Goal: Browse casually: Explore the website without a specific task or goal

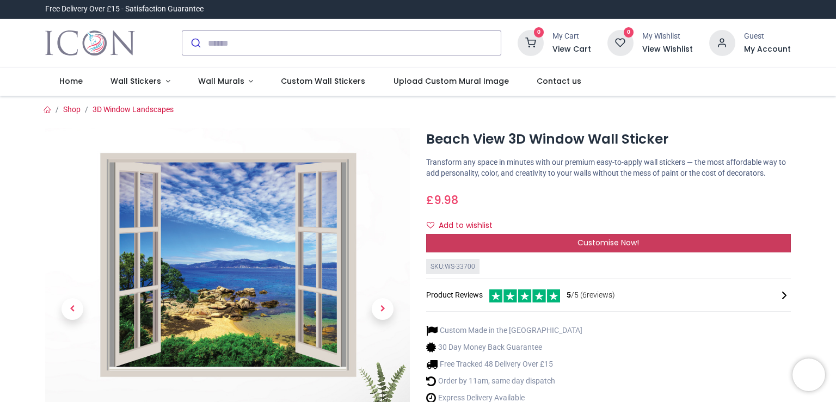
click at [591, 246] on span "Customise Now!" at bounding box center [609, 242] width 62 height 11
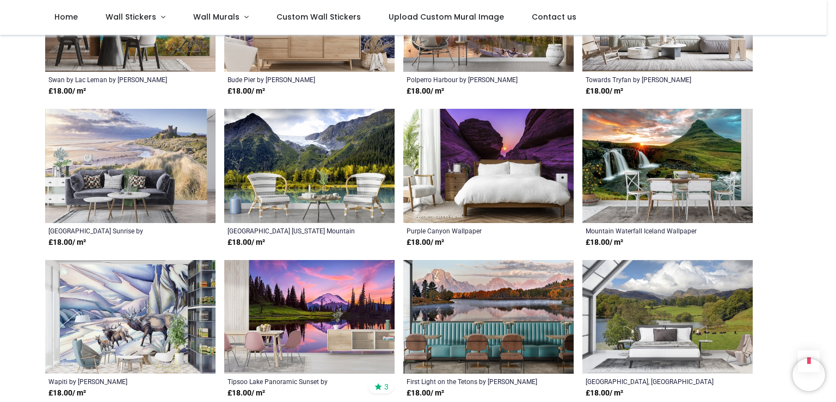
scroll to position [801, 0]
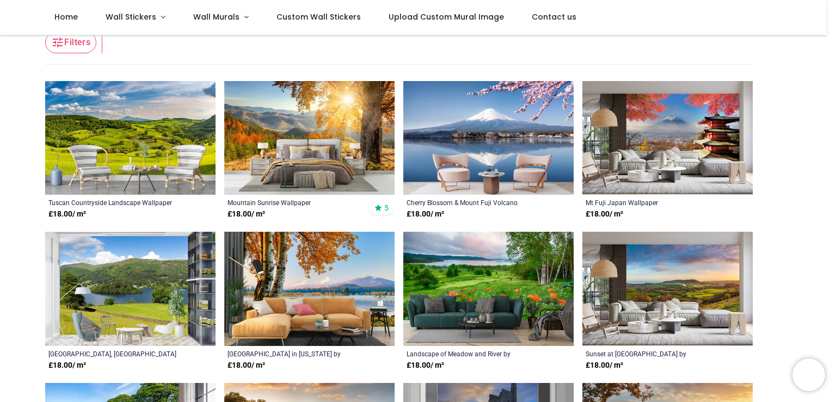
scroll to position [180, 0]
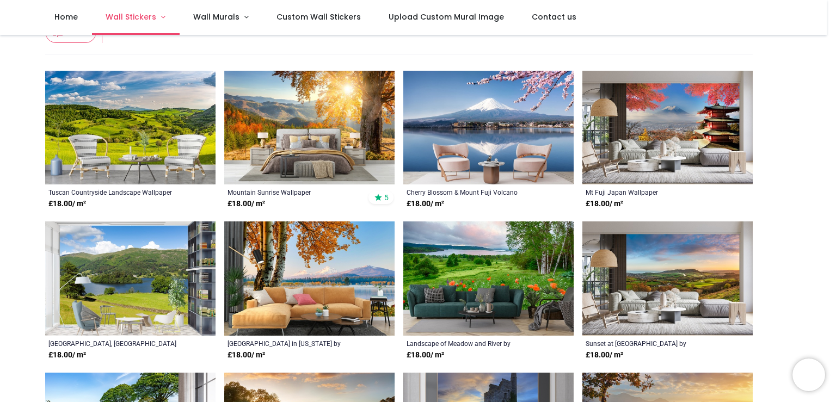
click at [138, 19] on span "Wall Stickers" at bounding box center [131, 16] width 51 height 11
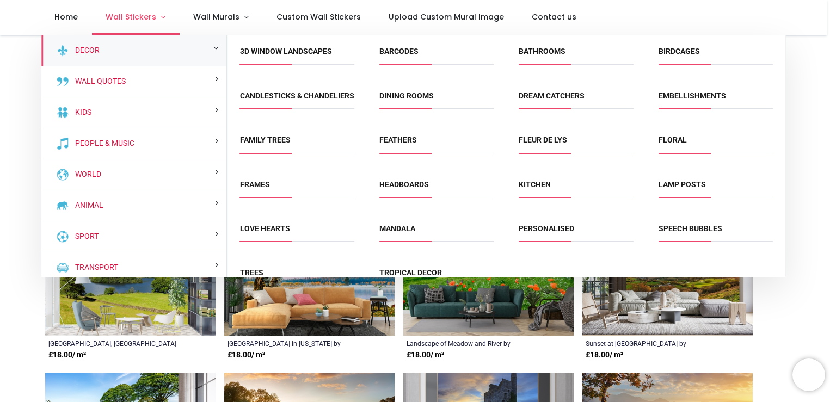
click at [149, 17] on span "Wall Stickers" at bounding box center [131, 16] width 51 height 11
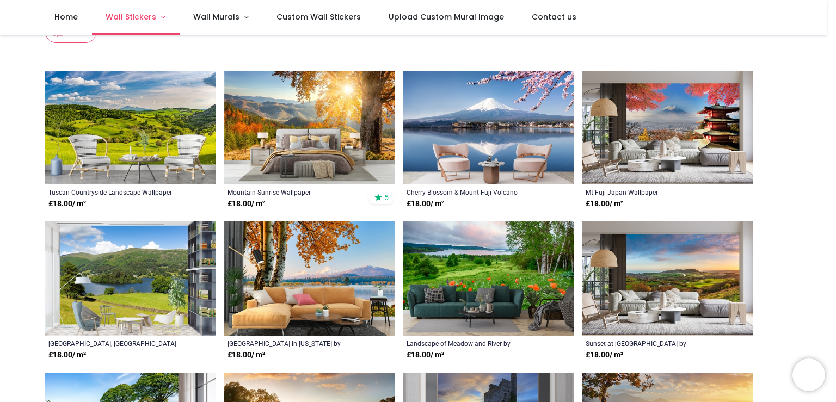
click at [127, 17] on span "Wall Stickers" at bounding box center [131, 16] width 51 height 11
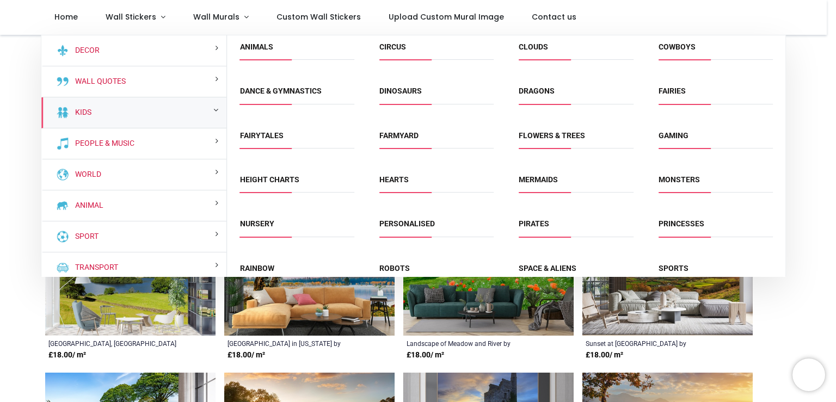
scroll to position [0, 0]
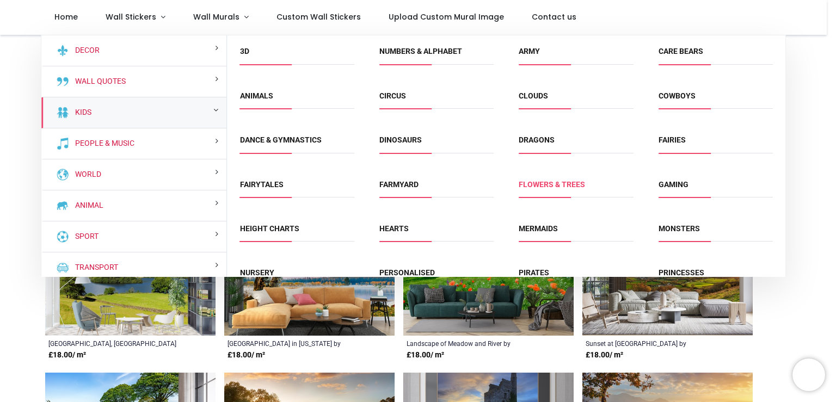
click at [528, 185] on link "Flowers & Trees" at bounding box center [552, 184] width 66 height 9
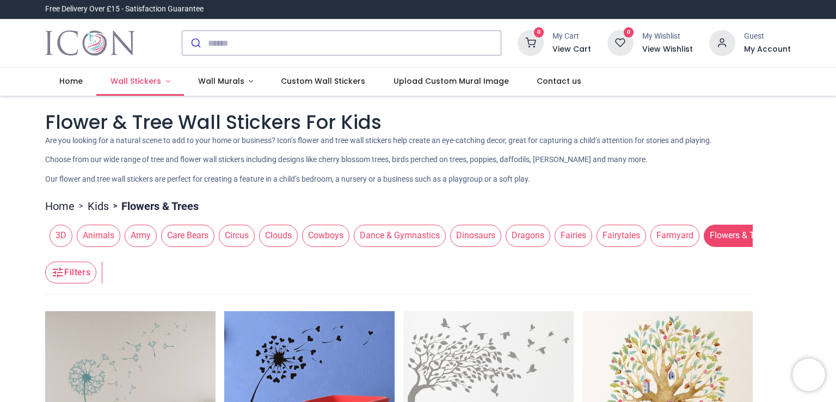
click at [127, 82] on span "Wall Stickers" at bounding box center [136, 81] width 51 height 11
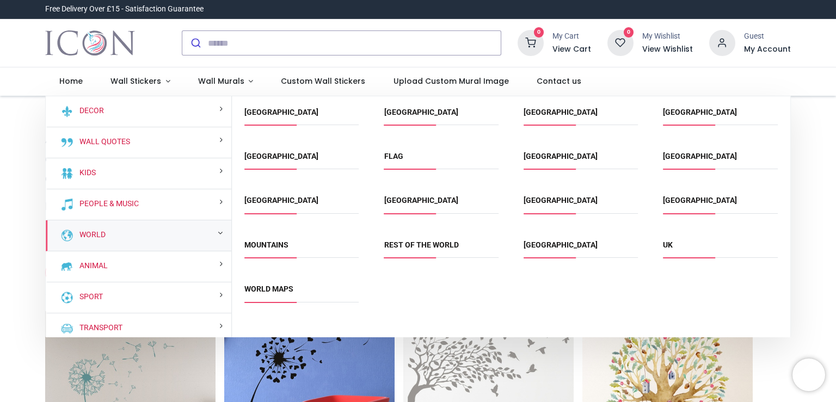
click at [106, 238] on div "World" at bounding box center [139, 236] width 186 height 31
click at [666, 245] on link "UK" at bounding box center [668, 245] width 10 height 9
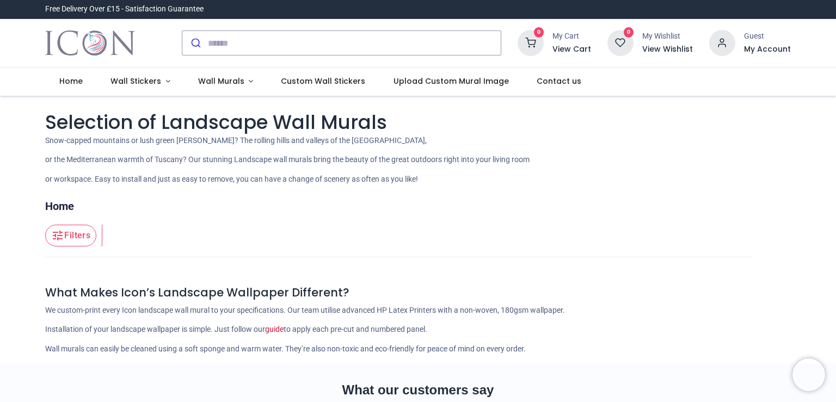
click at [125, 81] on span "Wall Stickers" at bounding box center [136, 81] width 51 height 11
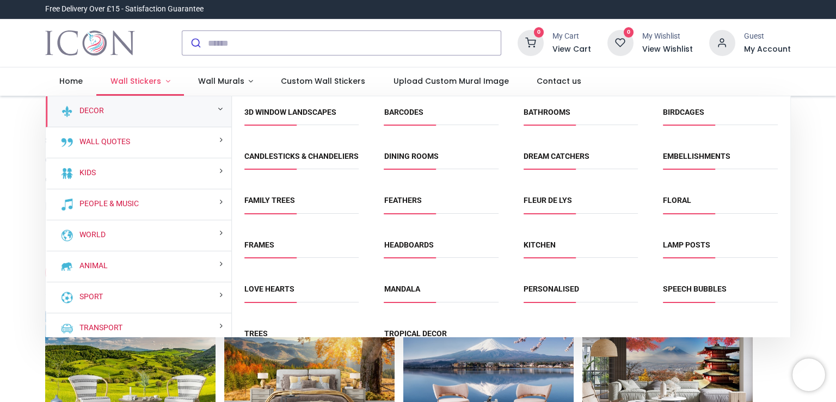
click at [138, 84] on span "Wall Stickers" at bounding box center [136, 81] width 51 height 11
